Goal: Information Seeking & Learning: Learn about a topic

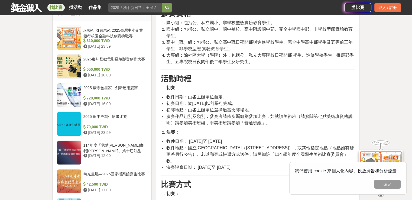
scroll to position [569, 0]
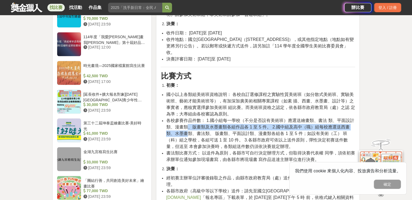
drag, startPoint x: 190, startPoint y: 121, endPoint x: 189, endPoint y: 125, distance: 4.7
click at [189, 125] on span "各校參賽作品件數： 1.國小組每一學校（不分是否設有美術班）應選送繪畫類、書法 類、平面設計類、漫畫類、版畫類及水墨畫類各組作品各 1 至 5 件。 2.國中…" at bounding box center [260, 133] width 188 height 31
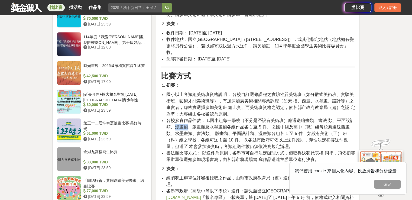
drag, startPoint x: 174, startPoint y: 121, endPoint x: 188, endPoint y: 121, distance: 13.5
click at [188, 121] on span "各校參賽作品件數： 1.國小組每一學校（不分是否設有美術班）應選送繪畫類、書法 類、平面設計類、漫畫類、版畫類及水墨畫類各組作品各 1 至 5 件。 2.國中…" at bounding box center [260, 133] width 188 height 31
copy span "漫畫類"
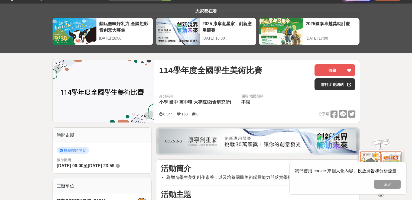
scroll to position [0, 0]
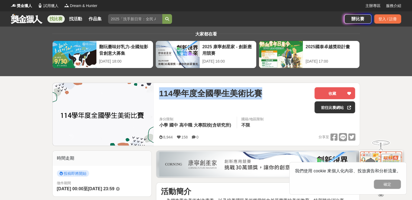
drag, startPoint x: 266, startPoint y: 95, endPoint x: 157, endPoint y: 90, distance: 109.2
click at [157, 90] on div "114學年度全國學生美術比賽 收藏 前往比賽網站 身分限制 小學 國中 高中職 大專院校(含研究所) 國籍/地區限制 不限 8,944 158 0 分享至 收…" at bounding box center [257, 114] width 205 height 63
copy span "114學年度全國學生美術比賽"
